Goal: Task Accomplishment & Management: Use online tool/utility

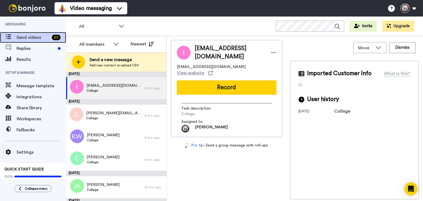
click at [23, 37] on span "Send videos" at bounding box center [33, 37] width 33 height 7
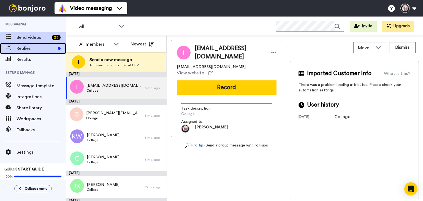
click at [16, 48] on span at bounding box center [8, 49] width 17 height 6
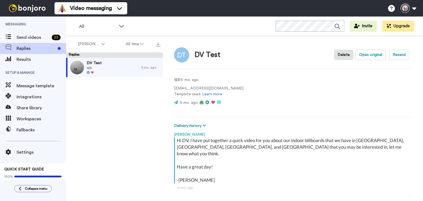
scroll to position [4, 0]
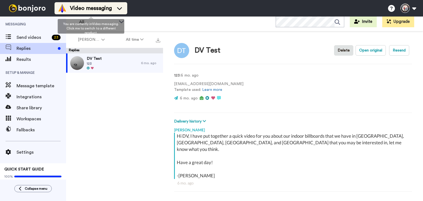
click at [121, 6] on icon at bounding box center [119, 9] width 9 height 6
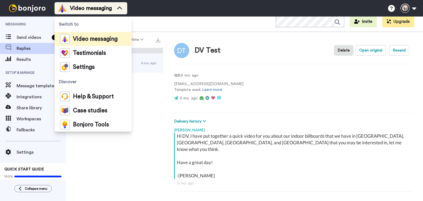
click at [121, 6] on icon at bounding box center [119, 9] width 9 height 6
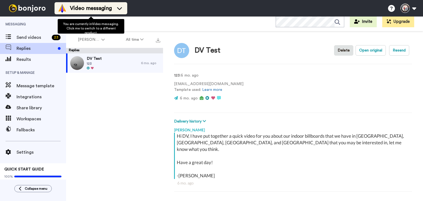
click at [121, 9] on icon at bounding box center [119, 9] width 9 height 6
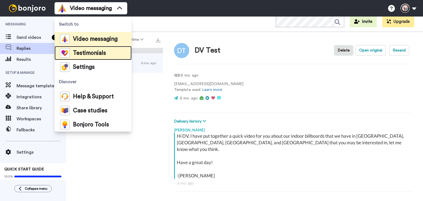
click at [92, 52] on span "Testimonials" at bounding box center [89, 53] width 33 height 6
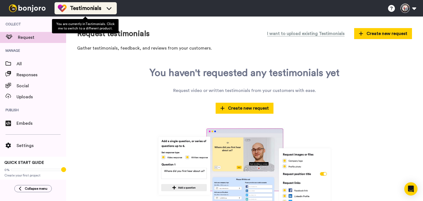
click at [112, 8] on icon at bounding box center [109, 9] width 9 height 6
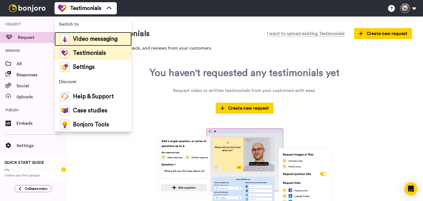
click at [90, 36] on span "Video messaging" at bounding box center [95, 39] width 45 height 6
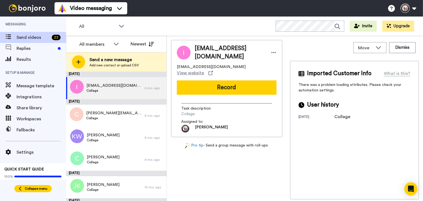
click at [23, 188] on div "Collapse menu" at bounding box center [33, 188] width 29 height 4
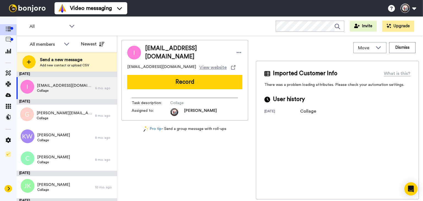
click at [8, 189] on icon at bounding box center [8, 188] width 3 height 4
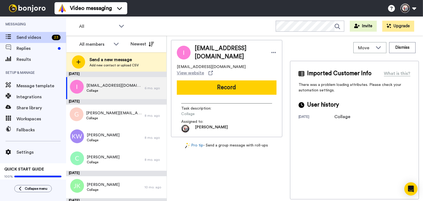
click at [20, 25] on span "Messaging" at bounding box center [33, 24] width 66 height 15
click at [17, 38] on span "Send videos" at bounding box center [33, 37] width 33 height 7
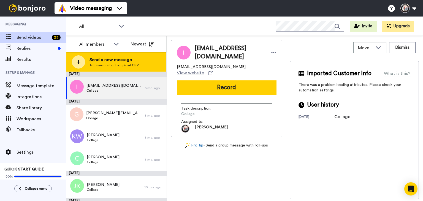
click at [98, 58] on span "Send a new message" at bounding box center [113, 59] width 49 height 7
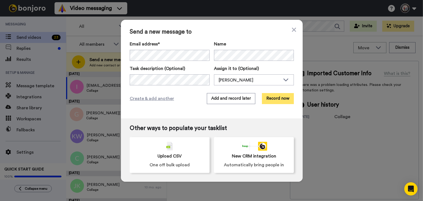
click at [270, 99] on button "Record now" at bounding box center [278, 98] width 32 height 11
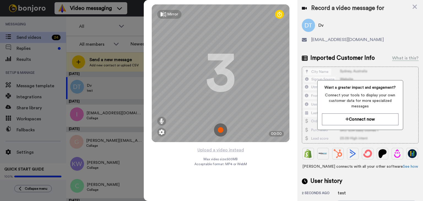
click at [175, 16] on div "Mirror" at bounding box center [172, 15] width 11 height 6
click at [161, 131] on img at bounding box center [162, 132] width 6 height 6
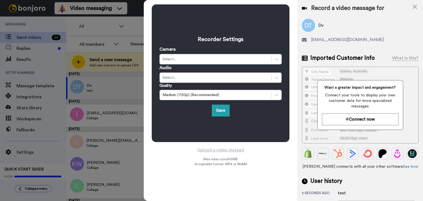
click at [188, 61] on div "Select..." at bounding box center [215, 59] width 106 height 6
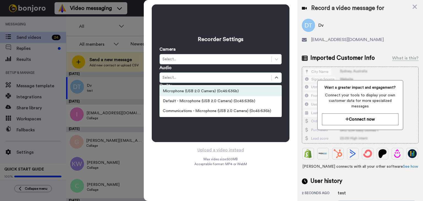
click at [183, 76] on div "Select..." at bounding box center [215, 78] width 106 height 6
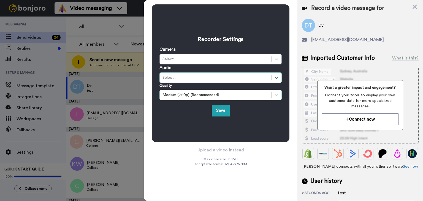
click at [182, 94] on div "Medium (720p) (Recommended)" at bounding box center [215, 95] width 106 height 6
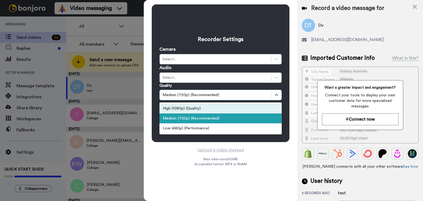
click at [182, 111] on div "High (1080p) (Quality)" at bounding box center [220, 109] width 122 height 10
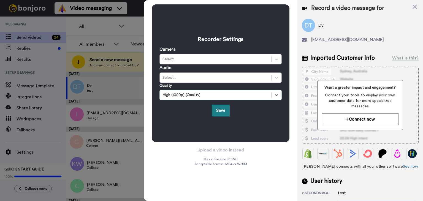
click at [215, 112] on button "Save" at bounding box center [221, 111] width 18 height 12
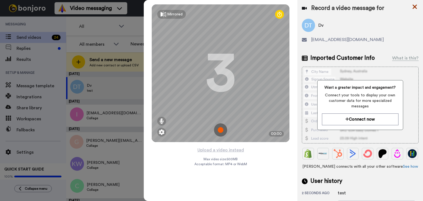
click at [414, 6] on icon at bounding box center [414, 7] width 4 height 4
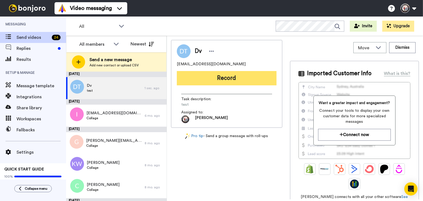
click at [218, 77] on button "Record" at bounding box center [227, 78] width 100 height 14
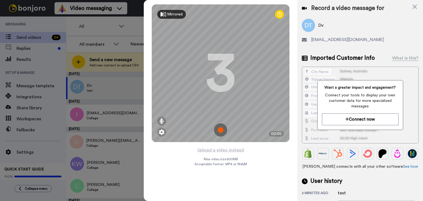
click at [173, 16] on div "Mirrored" at bounding box center [174, 15] width 15 height 6
click at [173, 16] on div "Mirror" at bounding box center [172, 15] width 11 height 6
